Goal: Task Accomplishment & Management: Use online tool/utility

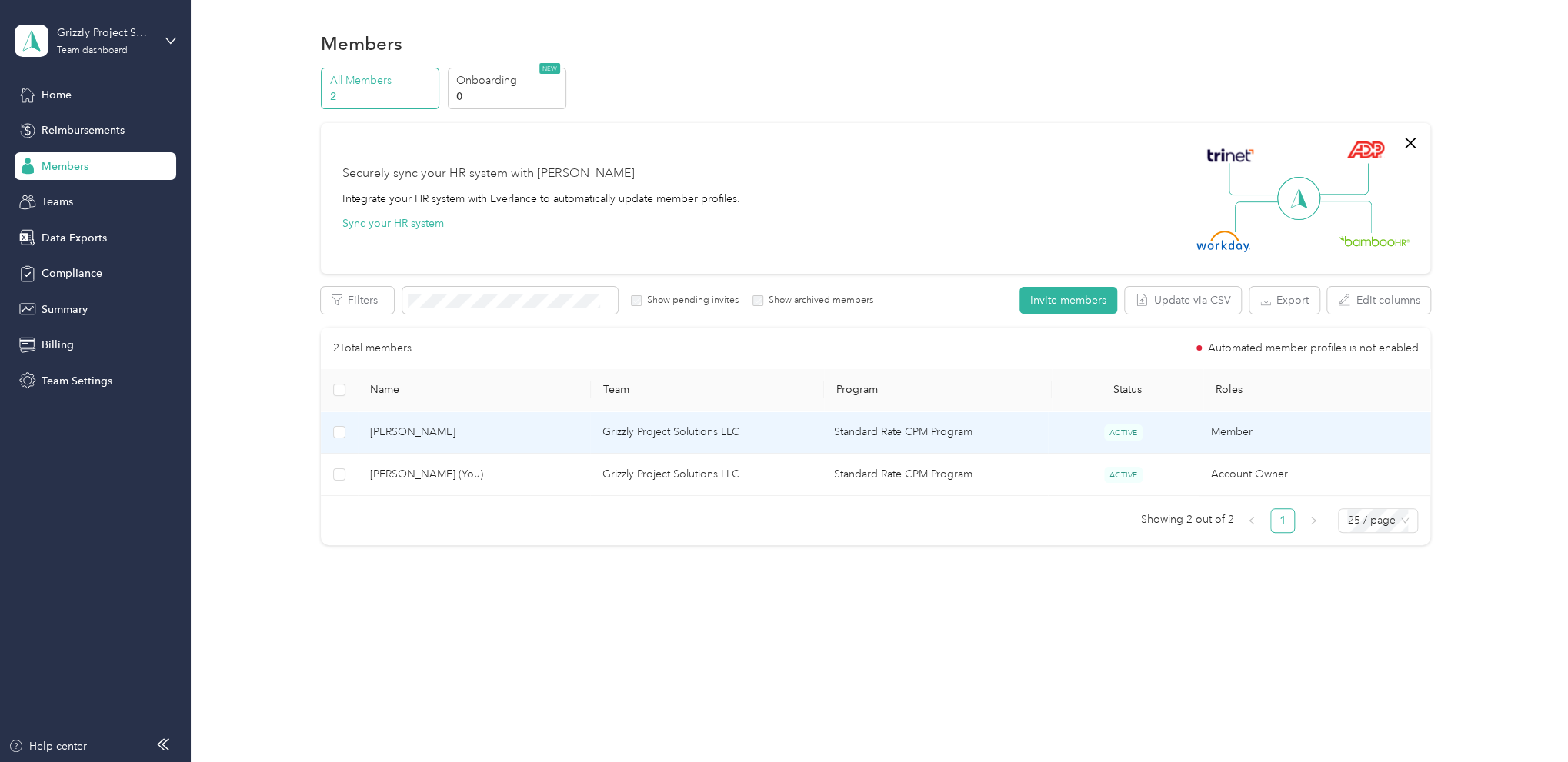
click at [484, 431] on span "[PERSON_NAME]" at bounding box center [473, 432] width 207 height 17
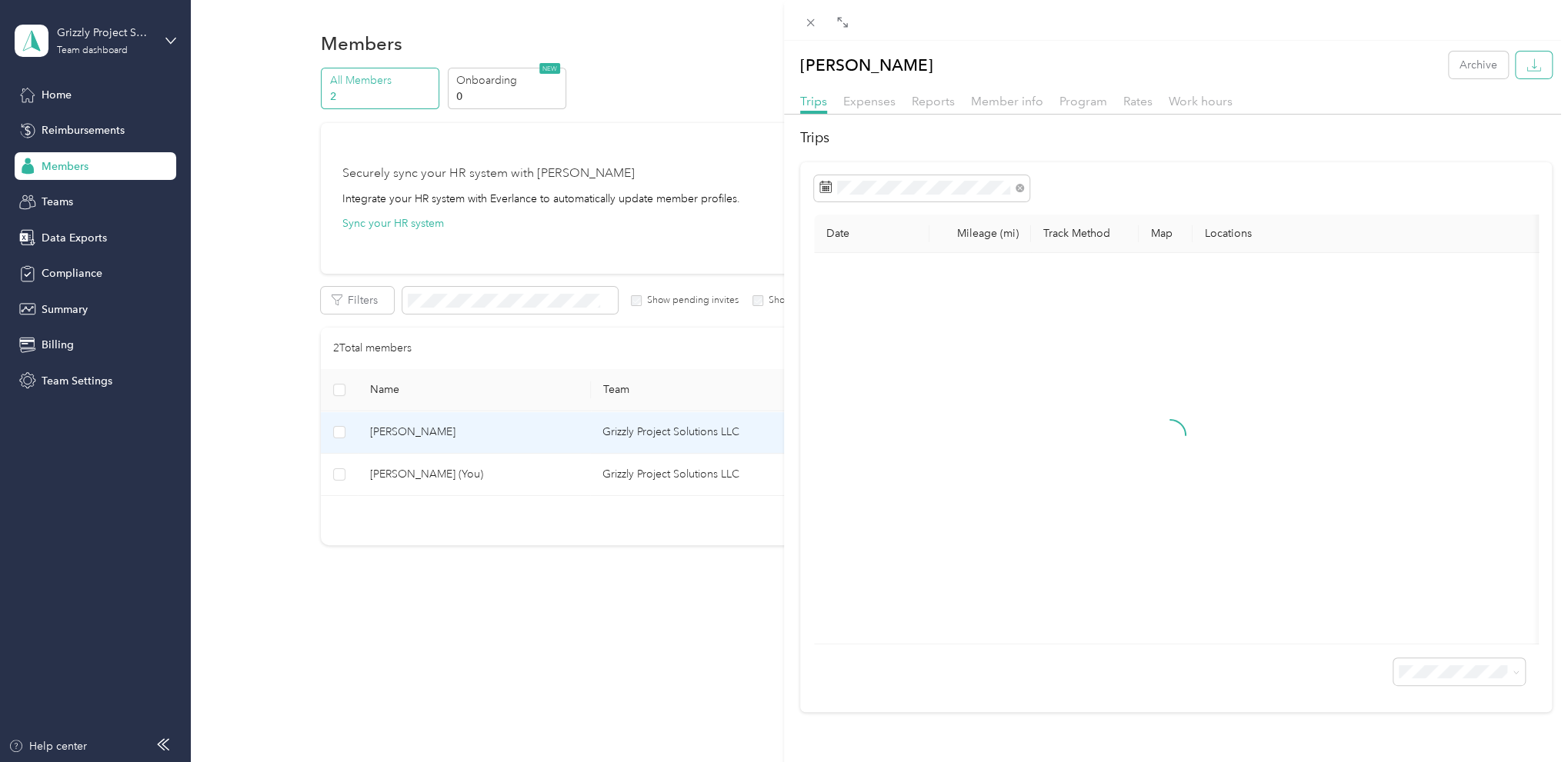
click at [1527, 70] on icon "button" at bounding box center [1534, 65] width 15 height 15
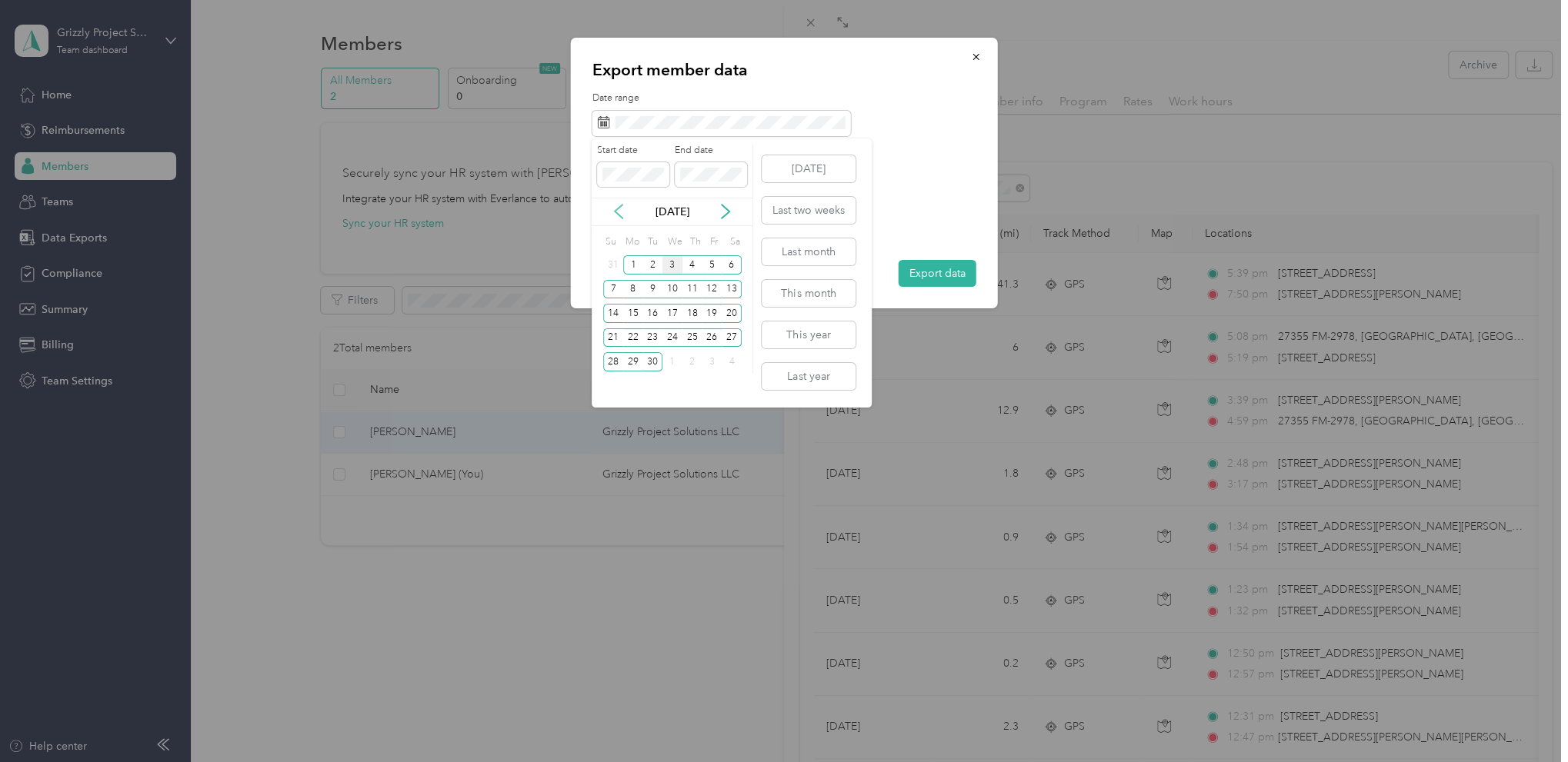
click at [620, 210] on icon at bounding box center [618, 211] width 16 height 16
click at [635, 363] on div "25" at bounding box center [633, 361] width 20 height 19
click at [617, 381] on div "31" at bounding box center [613, 386] width 20 height 19
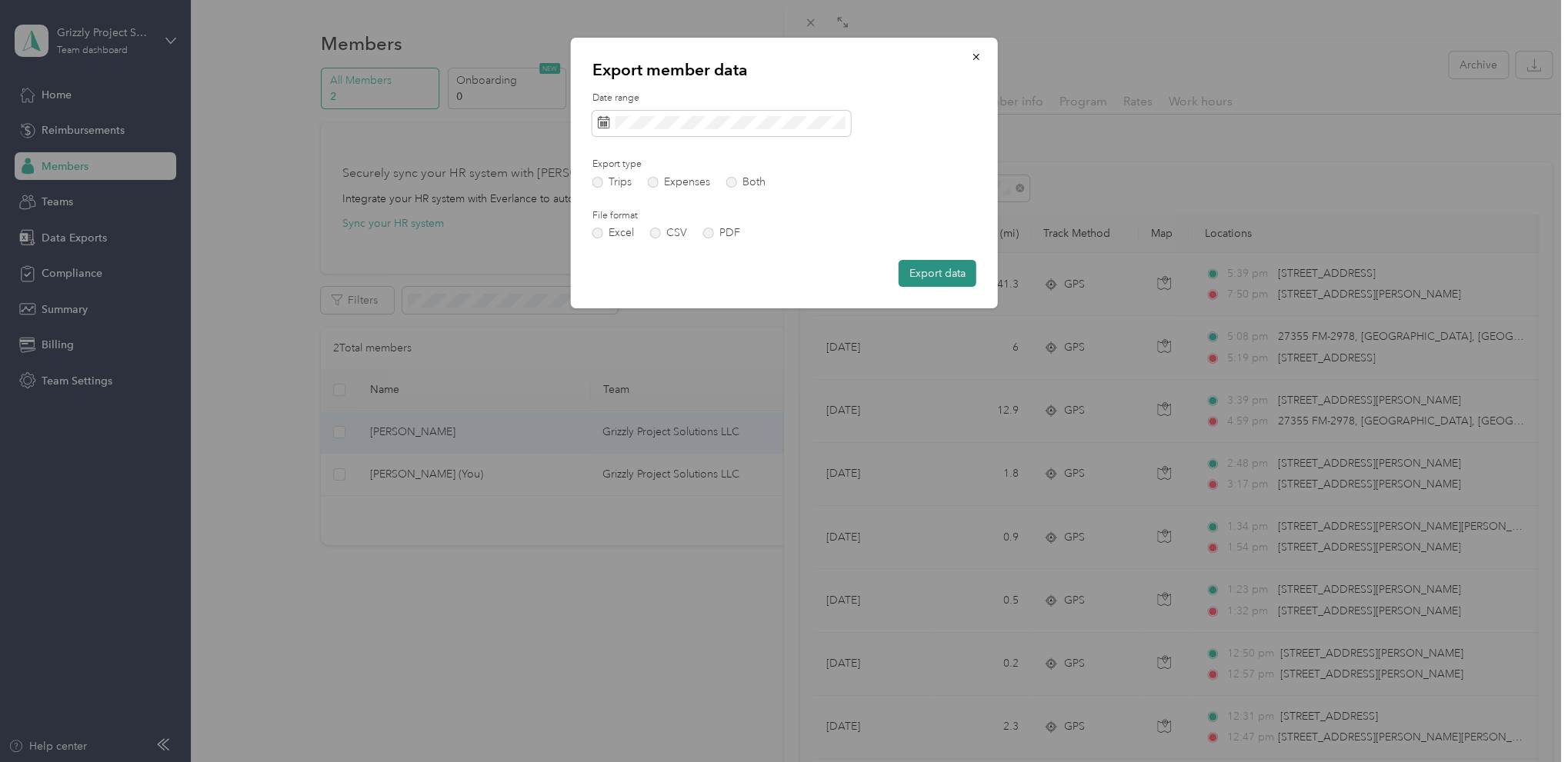
click at [930, 263] on button "Export data" at bounding box center [938, 273] width 78 height 27
